Goal: Transaction & Acquisition: Book appointment/travel/reservation

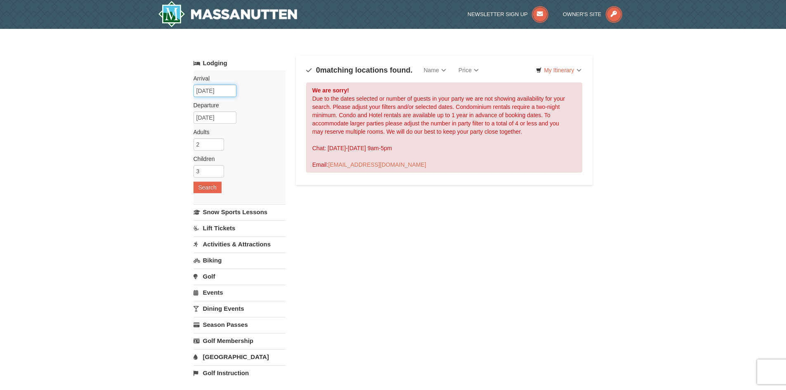
click at [230, 91] on input "06/05/2026" at bounding box center [214, 91] width 43 height 12
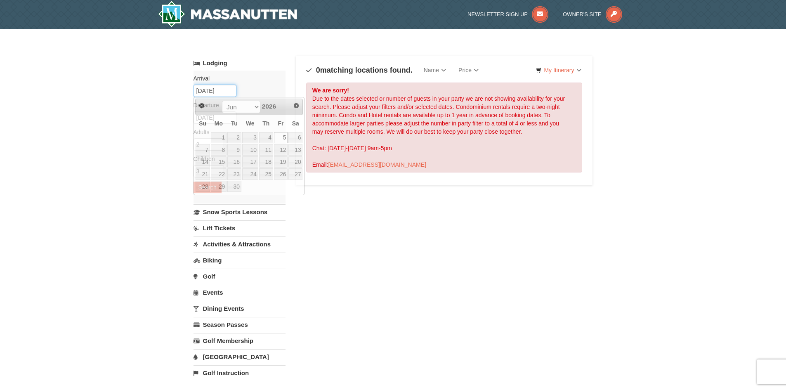
click at [230, 91] on input "06/05/2026" at bounding box center [214, 91] width 43 height 12
click at [299, 107] on span "Next" at bounding box center [296, 105] width 7 height 7
click at [278, 134] on link "2" at bounding box center [281, 138] width 14 height 12
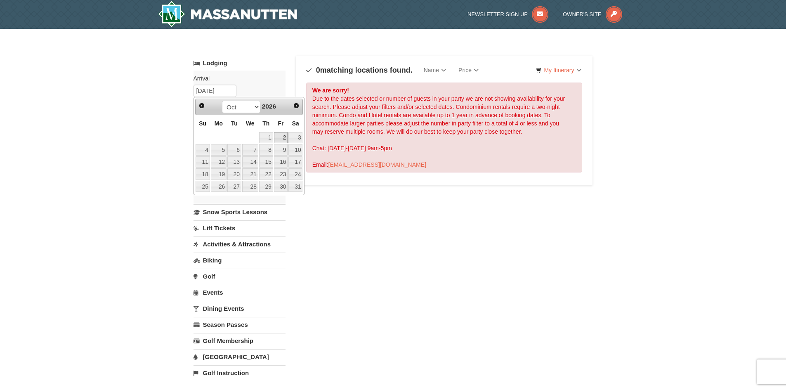
type input "[DATE]"
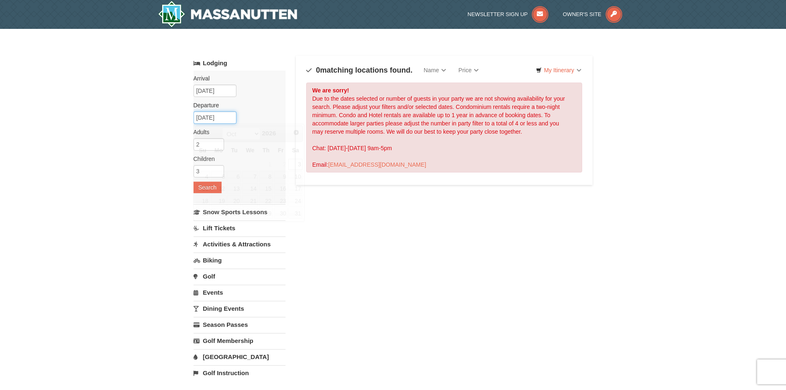
click at [230, 118] on input "10/03/2026" at bounding box center [214, 117] width 43 height 12
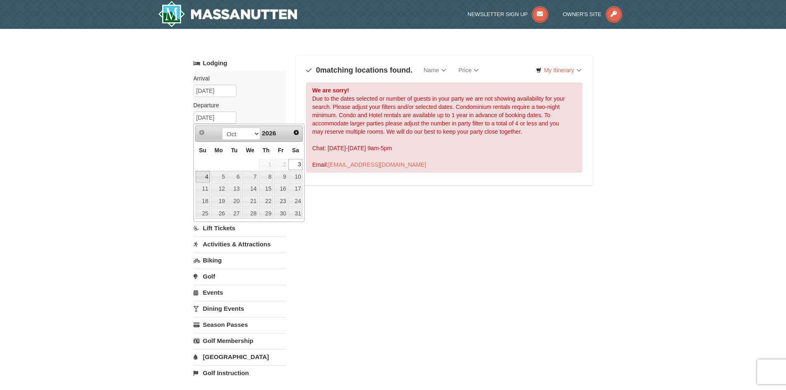
click at [208, 179] on link "4" at bounding box center [202, 177] width 14 height 12
type input "[DATE]"
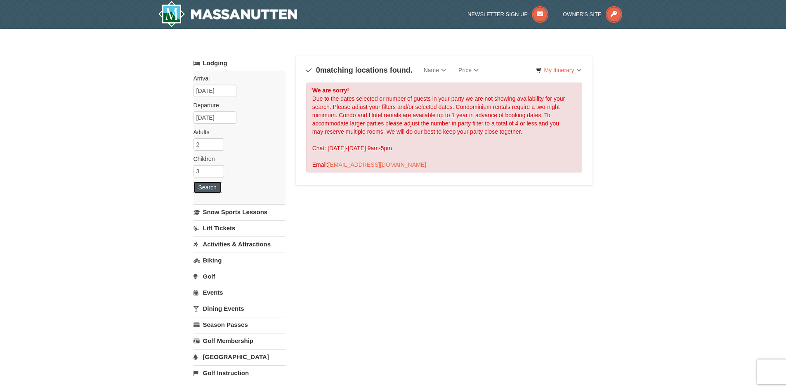
click at [211, 186] on button "Search" at bounding box center [207, 187] width 28 height 12
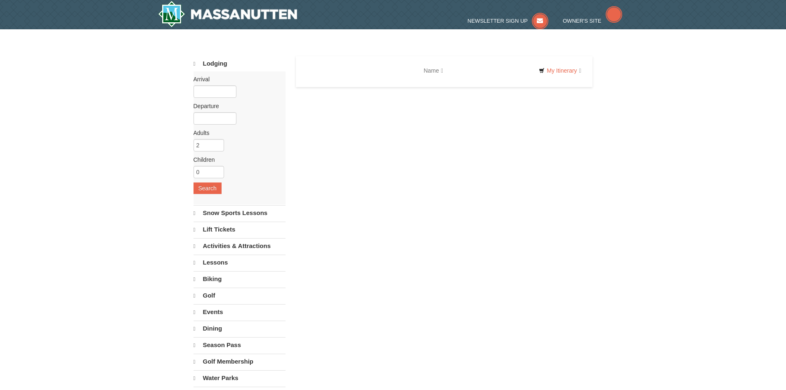
select select "9"
